Goal: Information Seeking & Learning: Learn about a topic

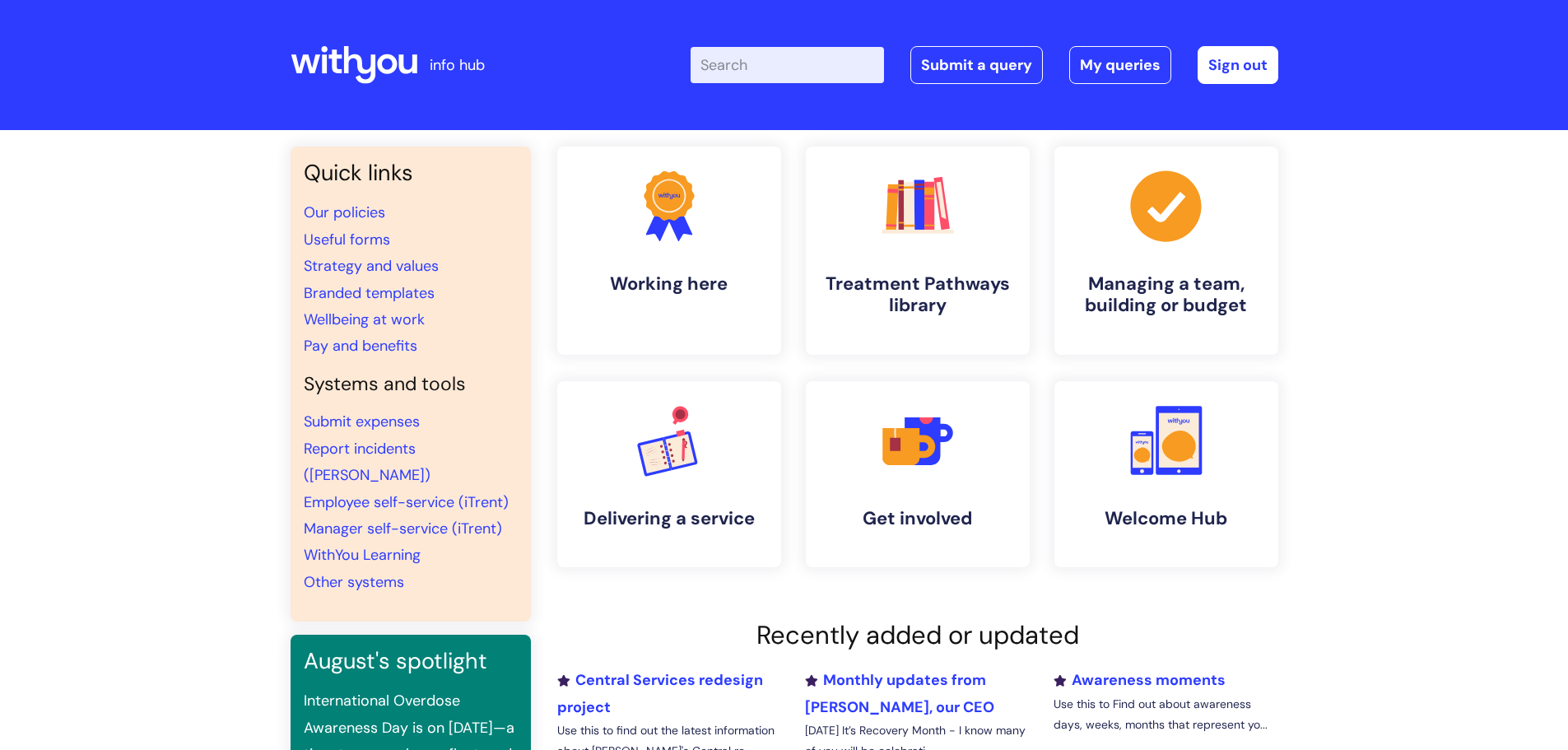
click at [861, 74] on input "Enter your search term here..." at bounding box center [787, 64] width 193 height 36
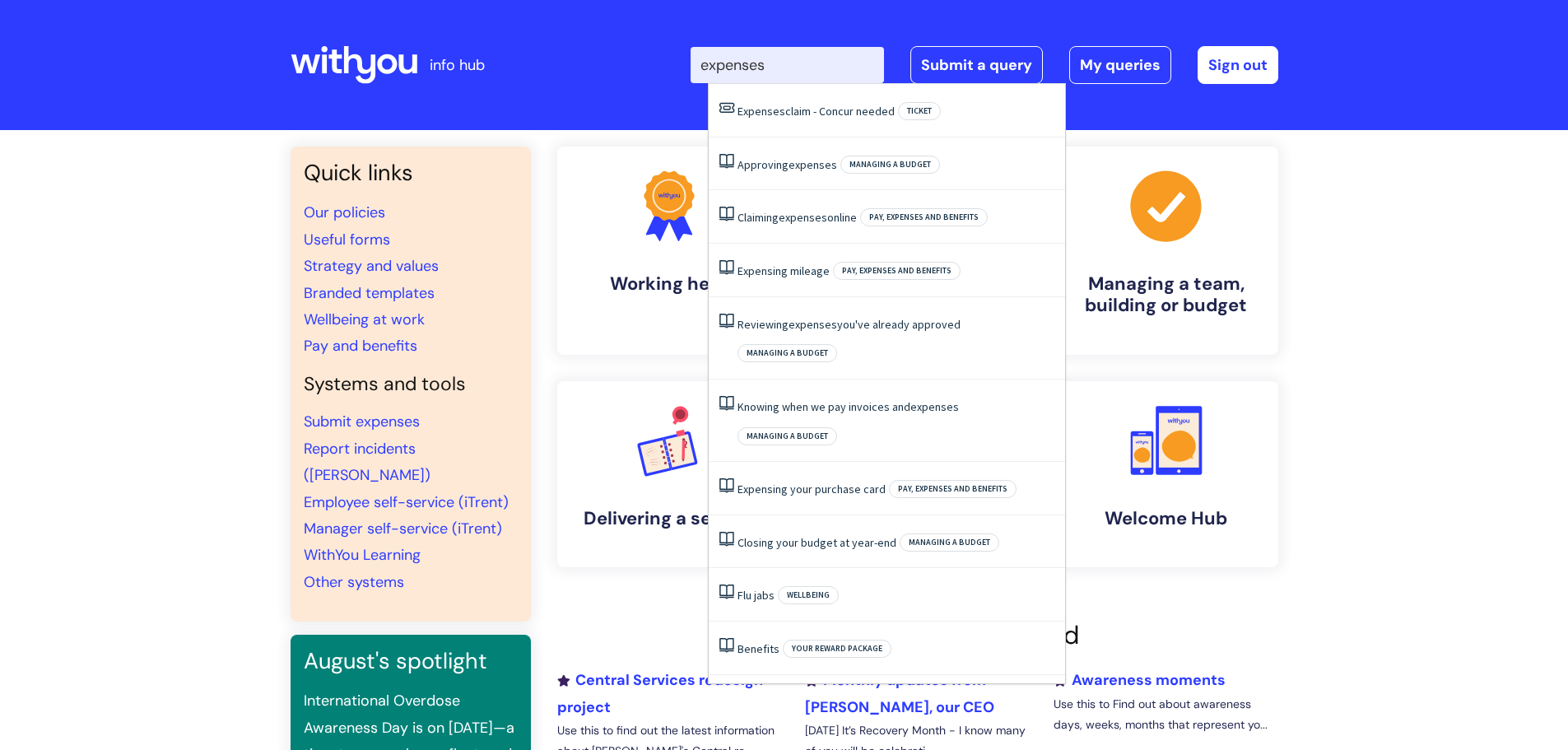
type input "expenses"
click button "Search" at bounding box center [0, 0] width 0 height 0
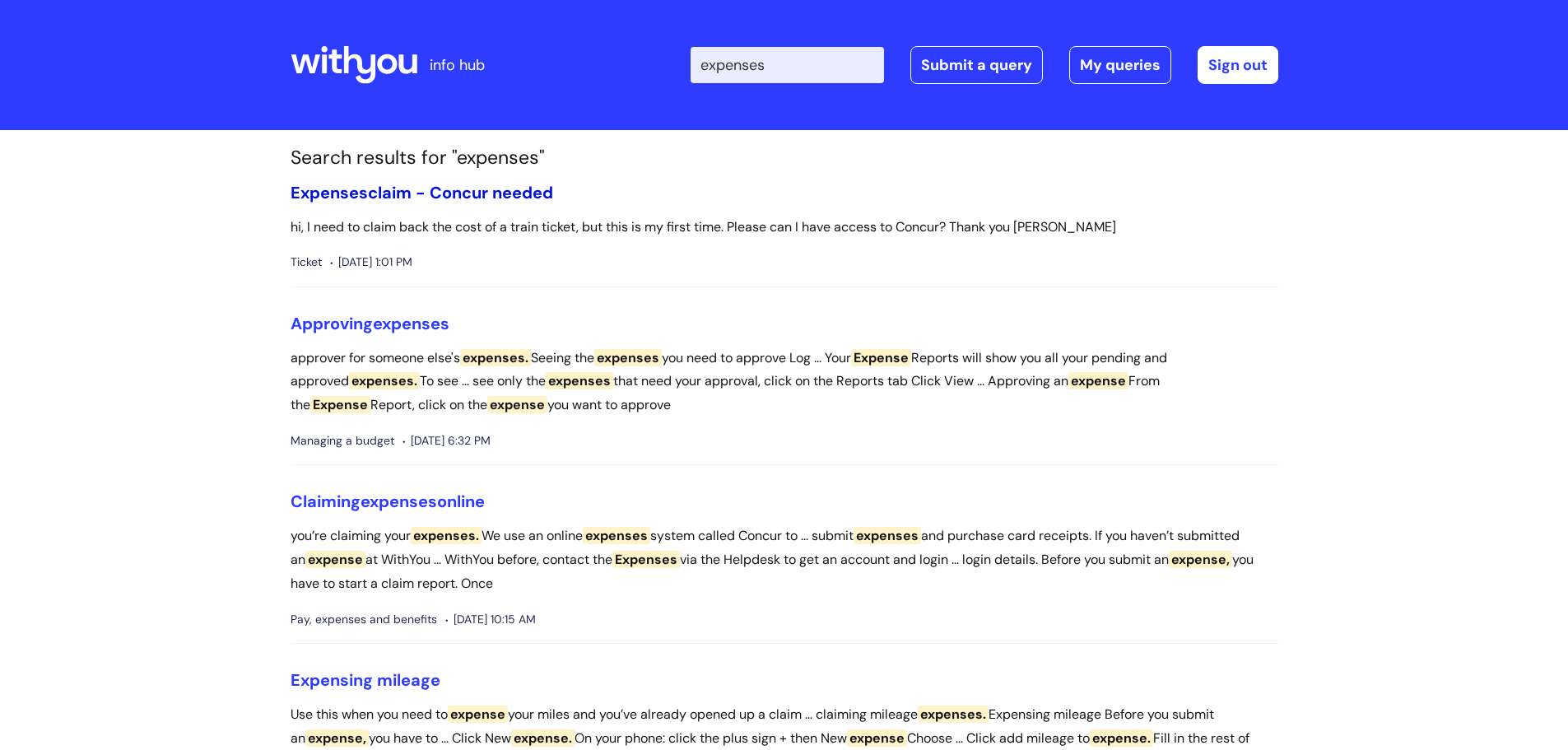
click at [460, 197] on link "Expenses claim - Concur needed" at bounding box center [422, 193] width 263 height 22
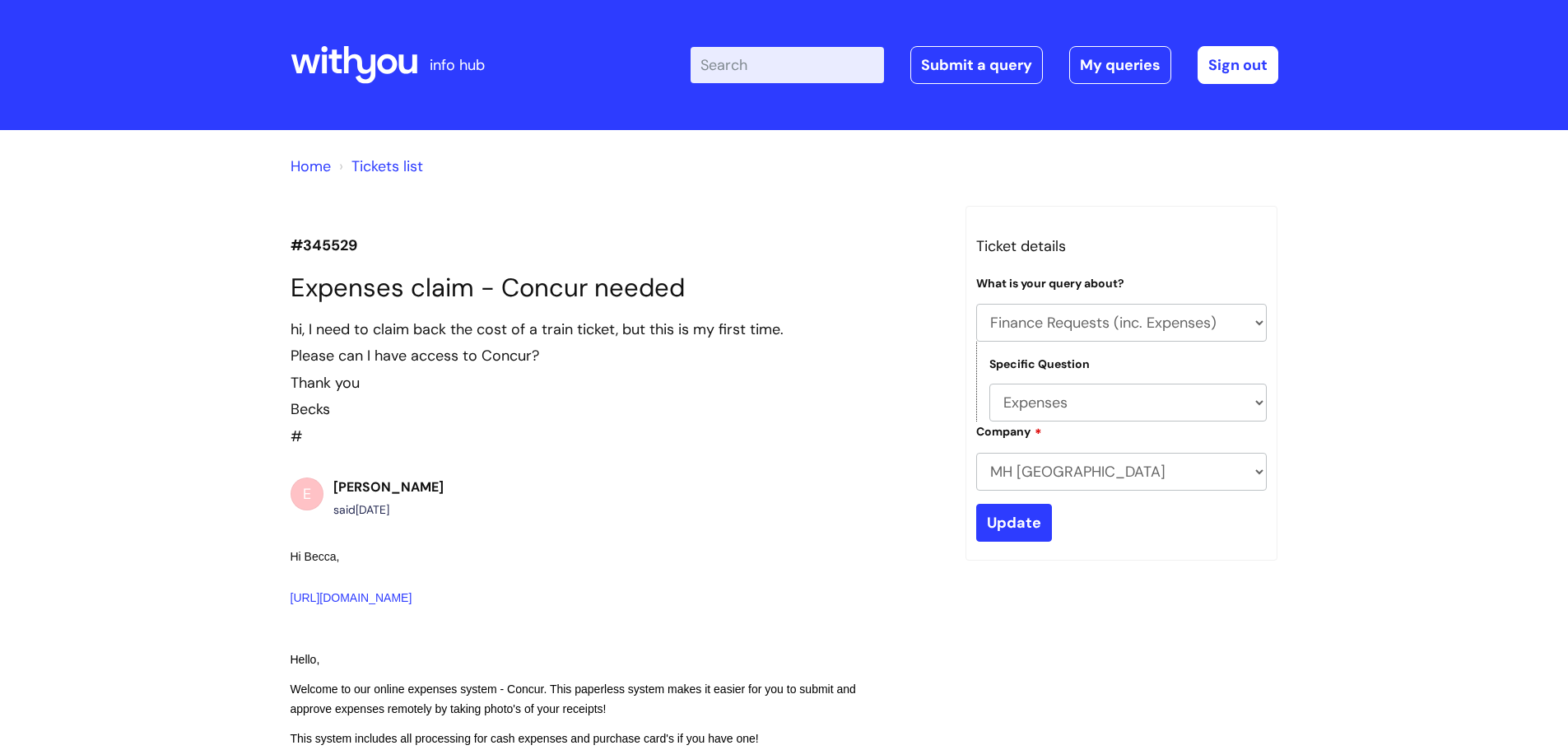
select select "Finance Requests (inc. Expenses)"
select select "Expenses"
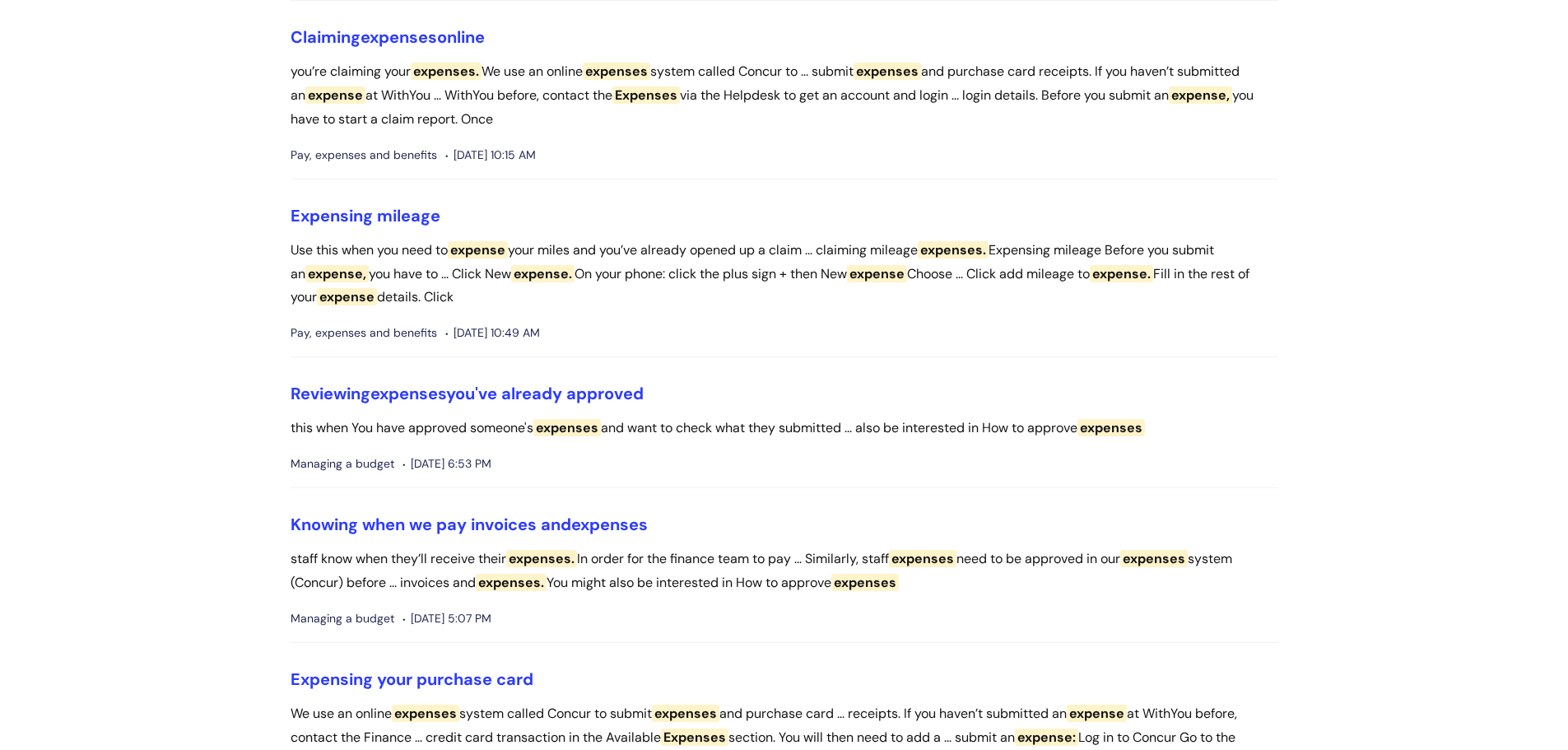
scroll to position [494, 0]
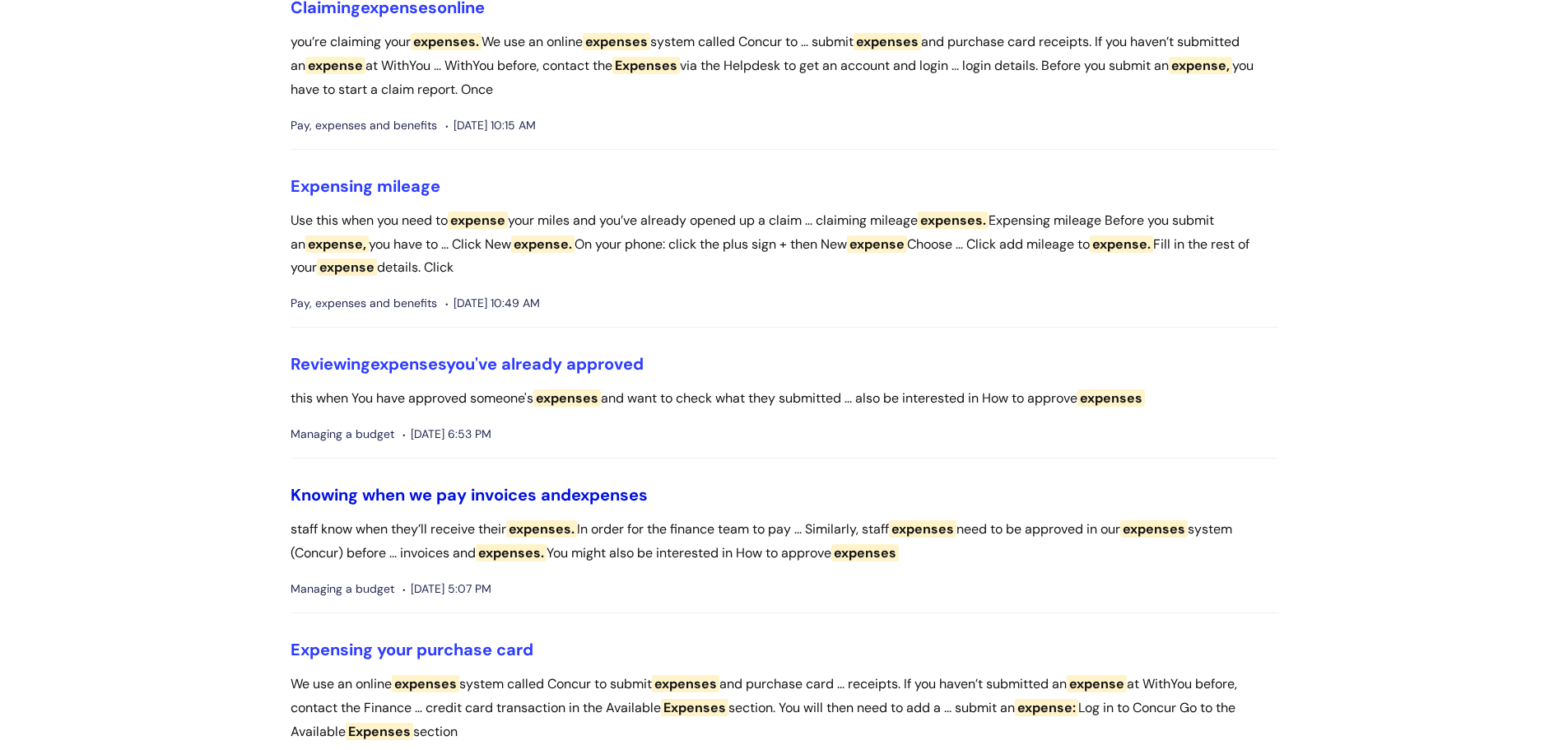
click at [633, 499] on span "expenses" at bounding box center [609, 495] width 76 height 22
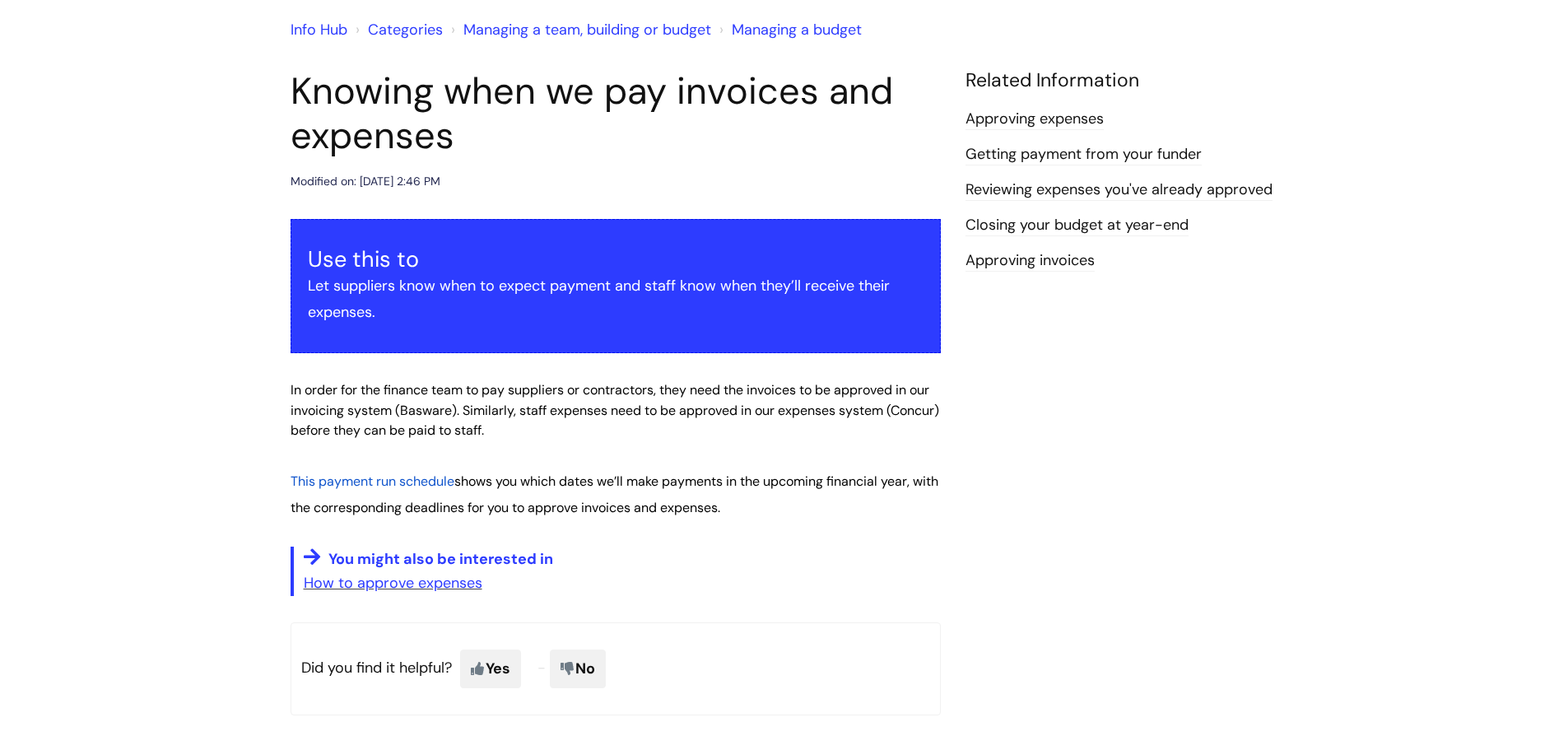
scroll to position [165, 0]
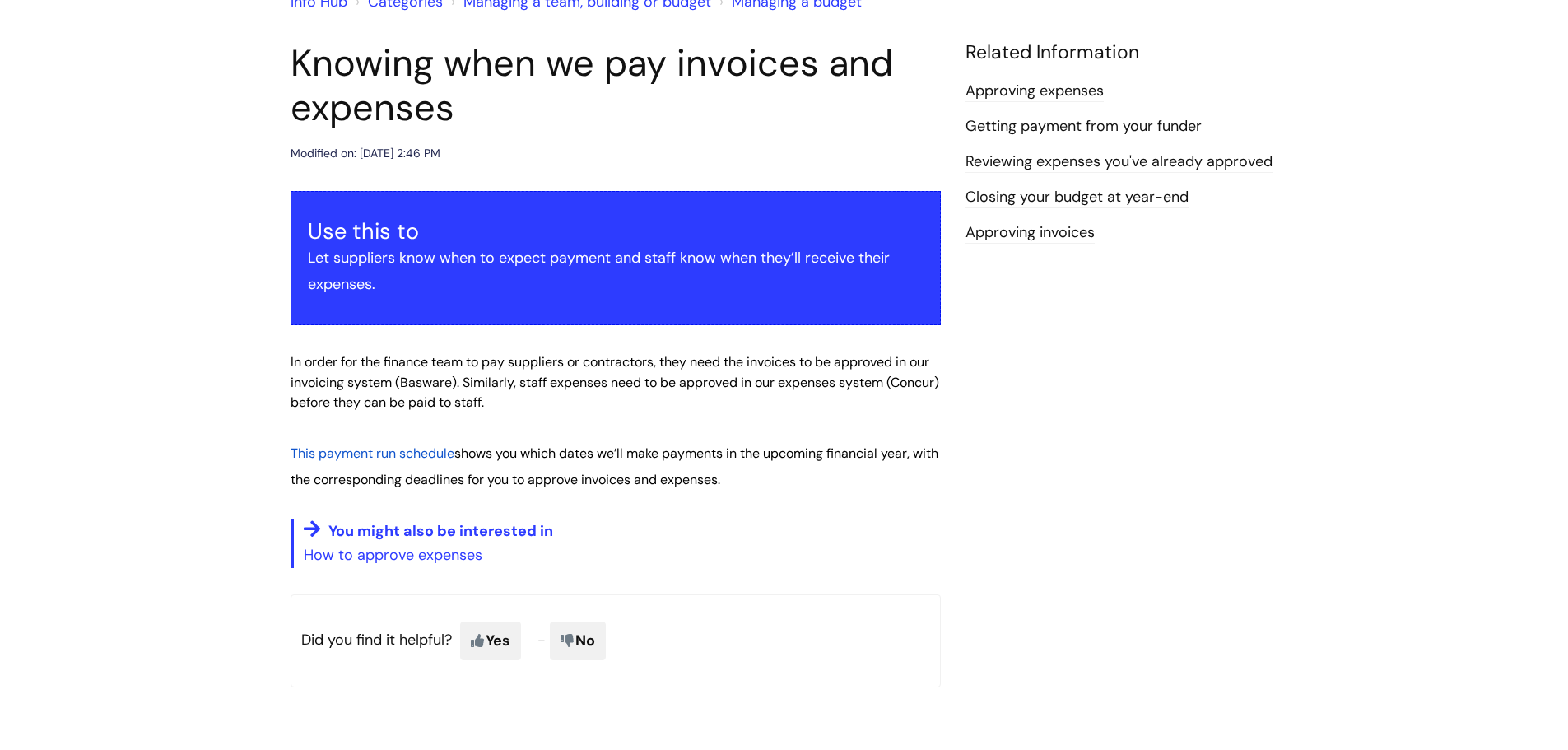
click at [397, 448] on span "This payment run schedule" at bounding box center [373, 453] width 164 height 18
click at [374, 549] on link "How to approve expenses" at bounding box center [393, 555] width 178 height 20
